Goal: Task Accomplishment & Management: Manage account settings

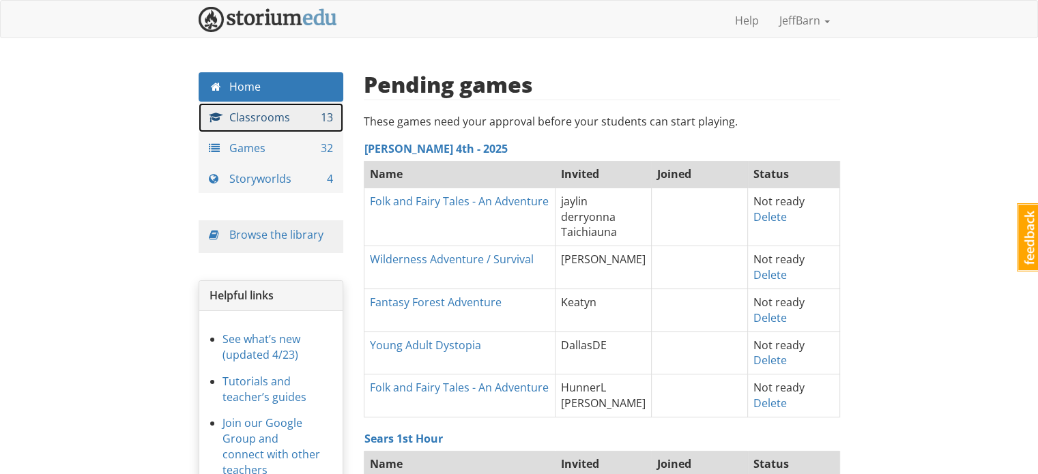
click at [300, 117] on link "Classrooms 13" at bounding box center [271, 117] width 145 height 29
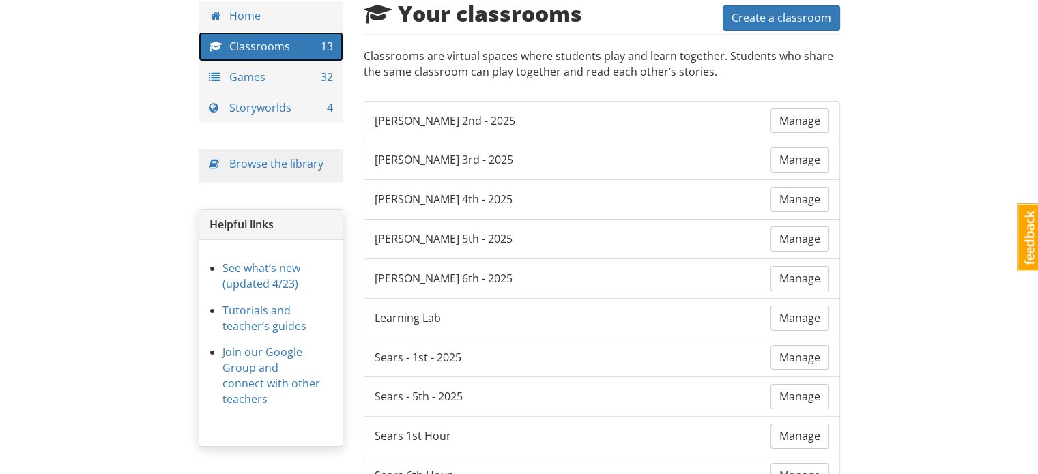
scroll to position [85, 0]
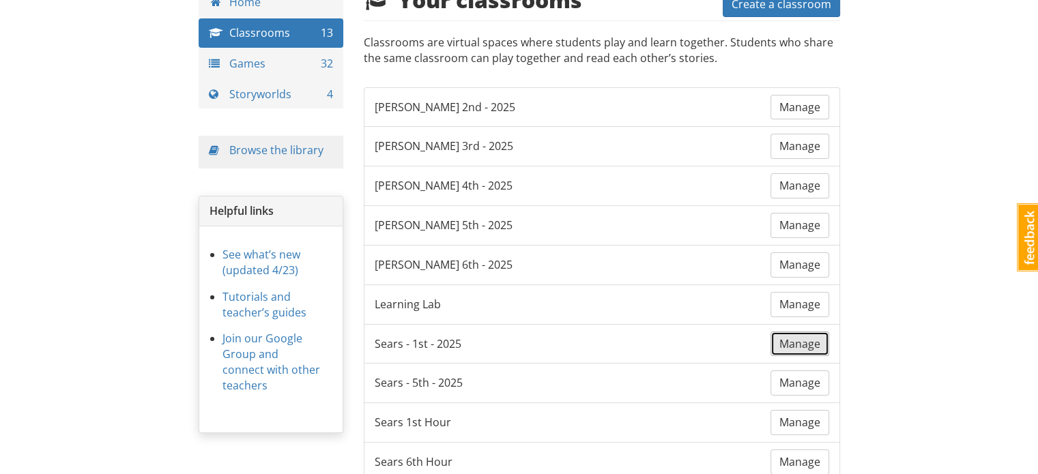
click at [812, 338] on span "Manage" at bounding box center [800, 344] width 41 height 15
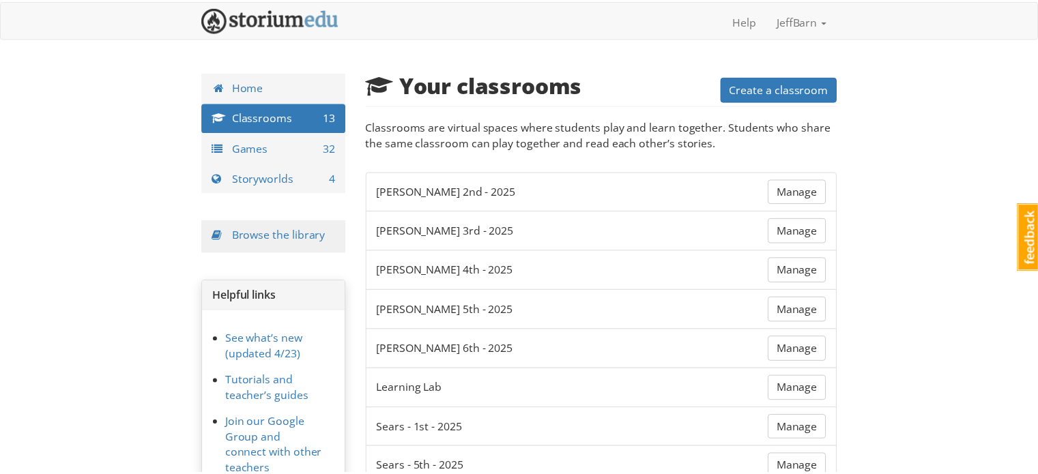
scroll to position [85, 0]
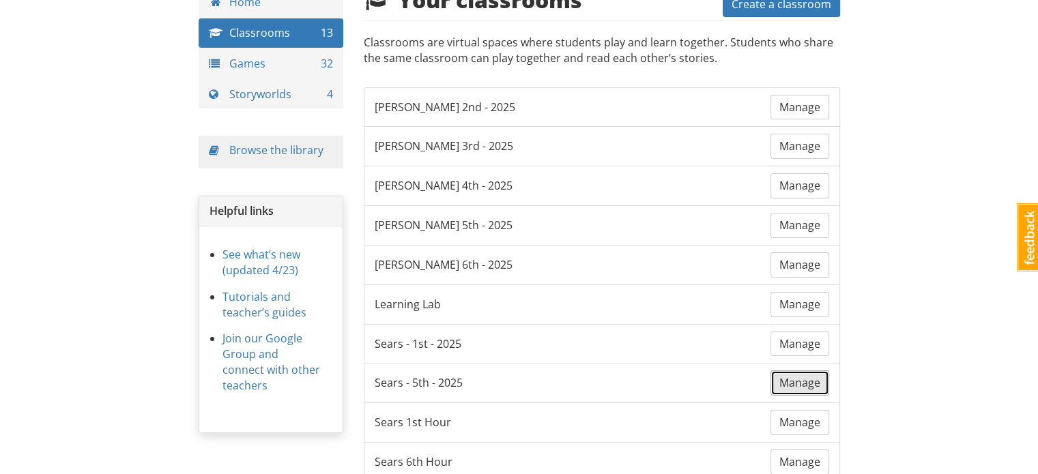
click at [797, 390] on link "Manage" at bounding box center [800, 383] width 59 height 25
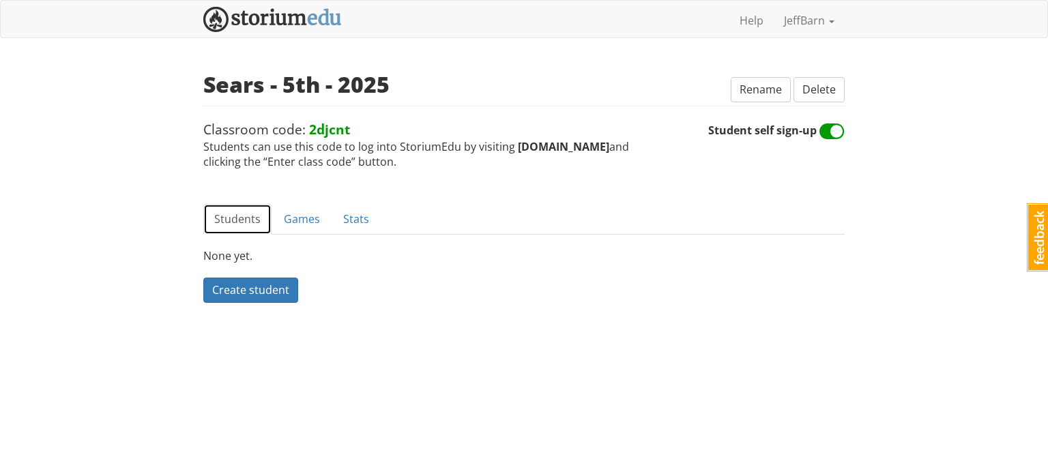
drag, startPoint x: 309, startPoint y: 218, endPoint x: 223, endPoint y: 225, distance: 86.2
click at [223, 225] on link "Students" at bounding box center [237, 219] width 68 height 31
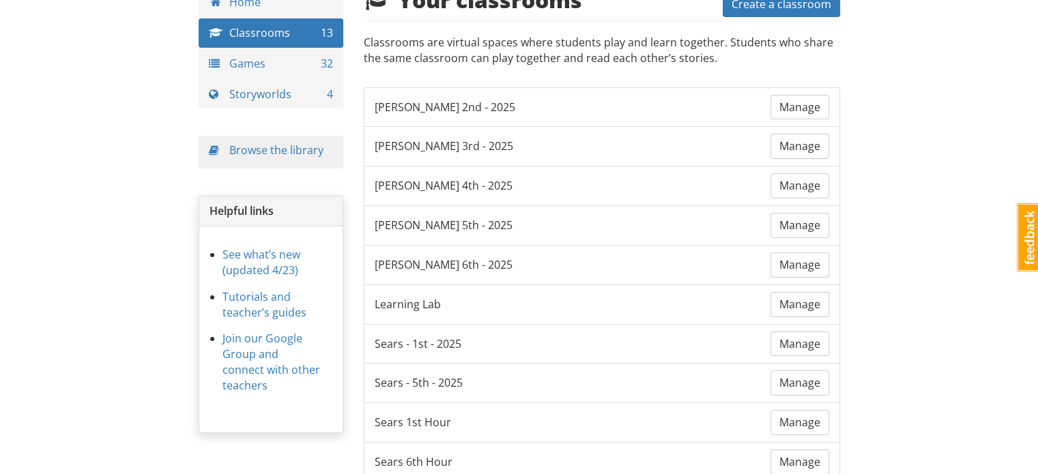
scroll to position [150, 0]
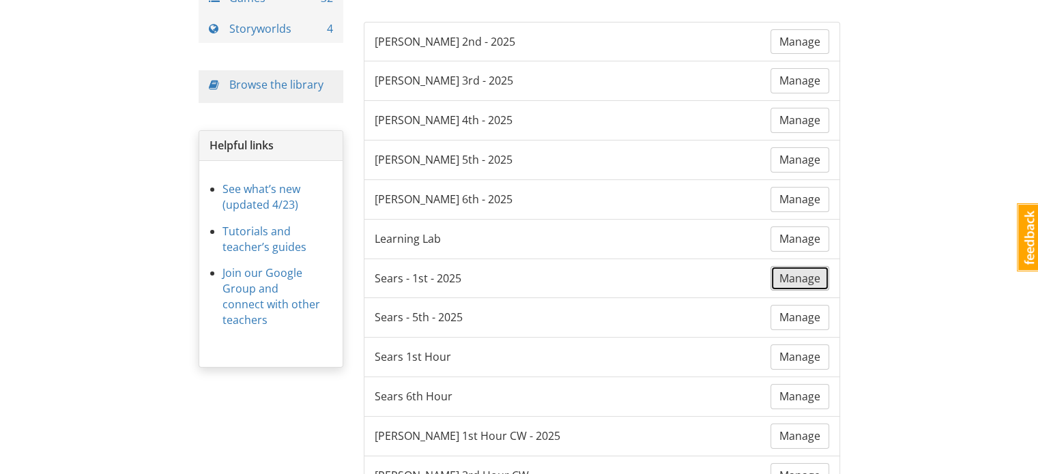
click at [800, 274] on span "Manage" at bounding box center [800, 278] width 41 height 15
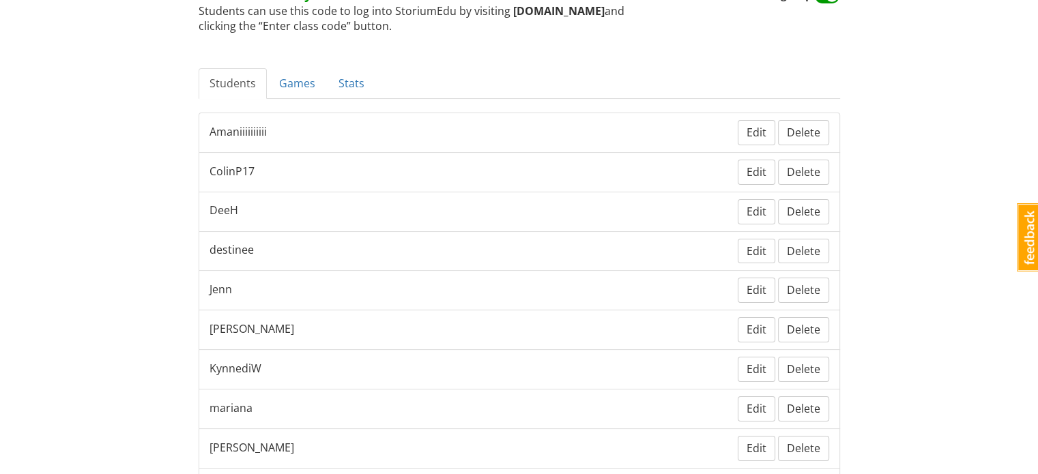
scroll to position [116, 0]
